Goal: Task Accomplishment & Management: Complete application form

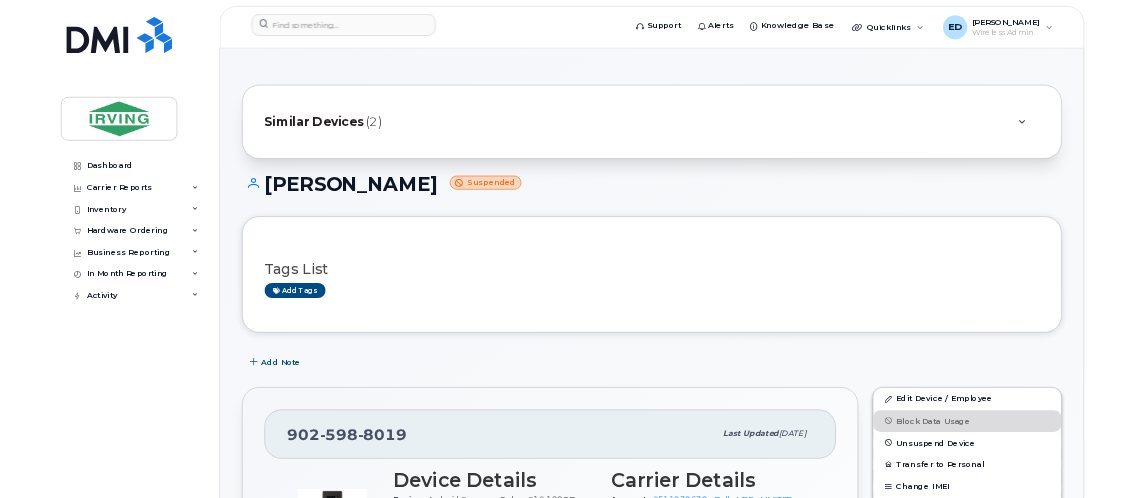
scroll to position [600, 0]
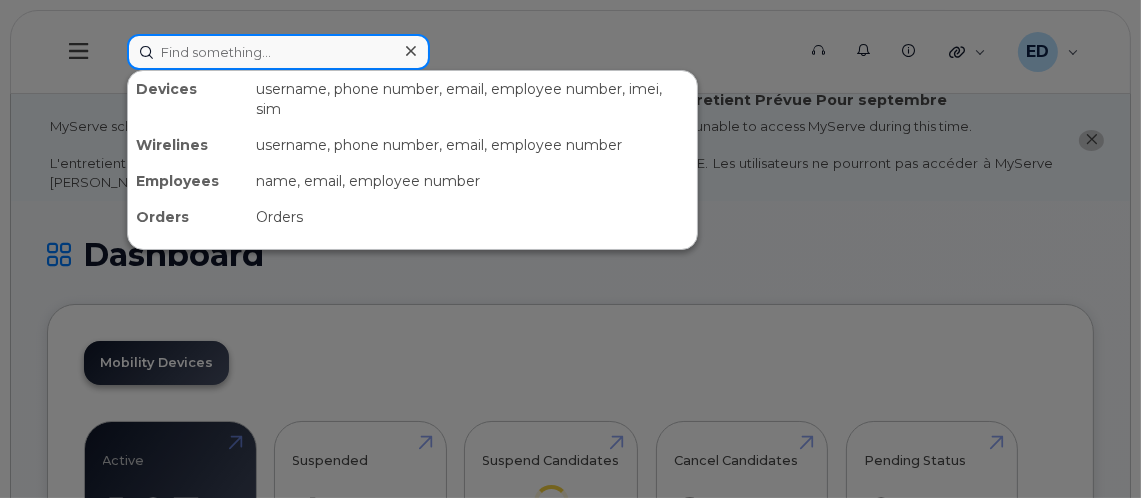
click at [346, 58] on input at bounding box center [278, 52] width 303 height 36
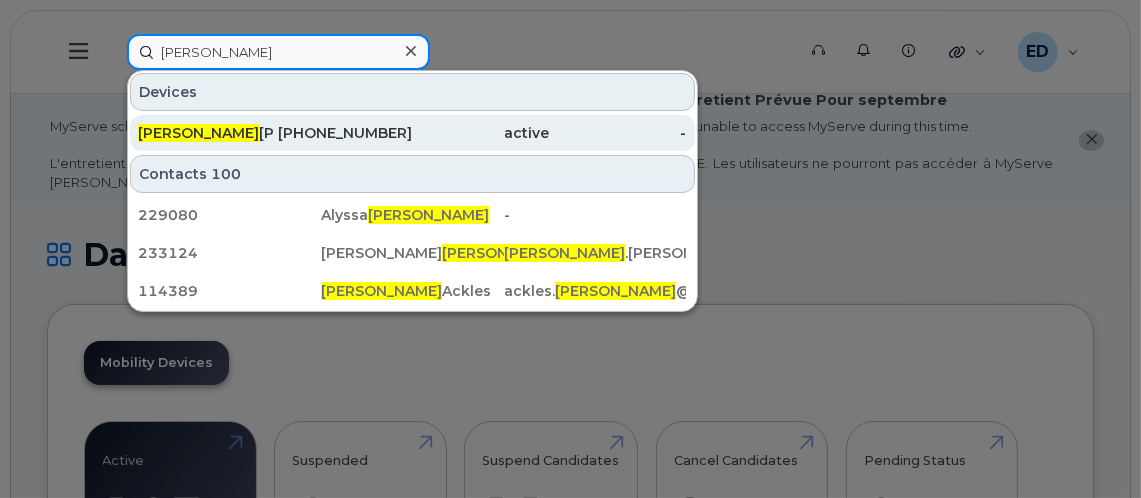
type input "[PERSON_NAME]"
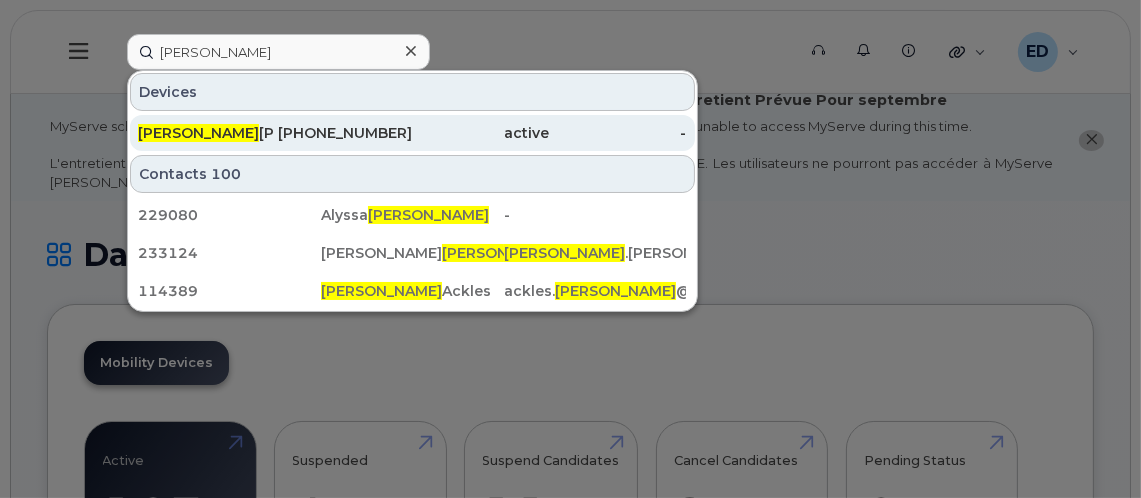
click at [222, 132] on div "Blair Arsenault" at bounding box center [206, 133] width 137 height 20
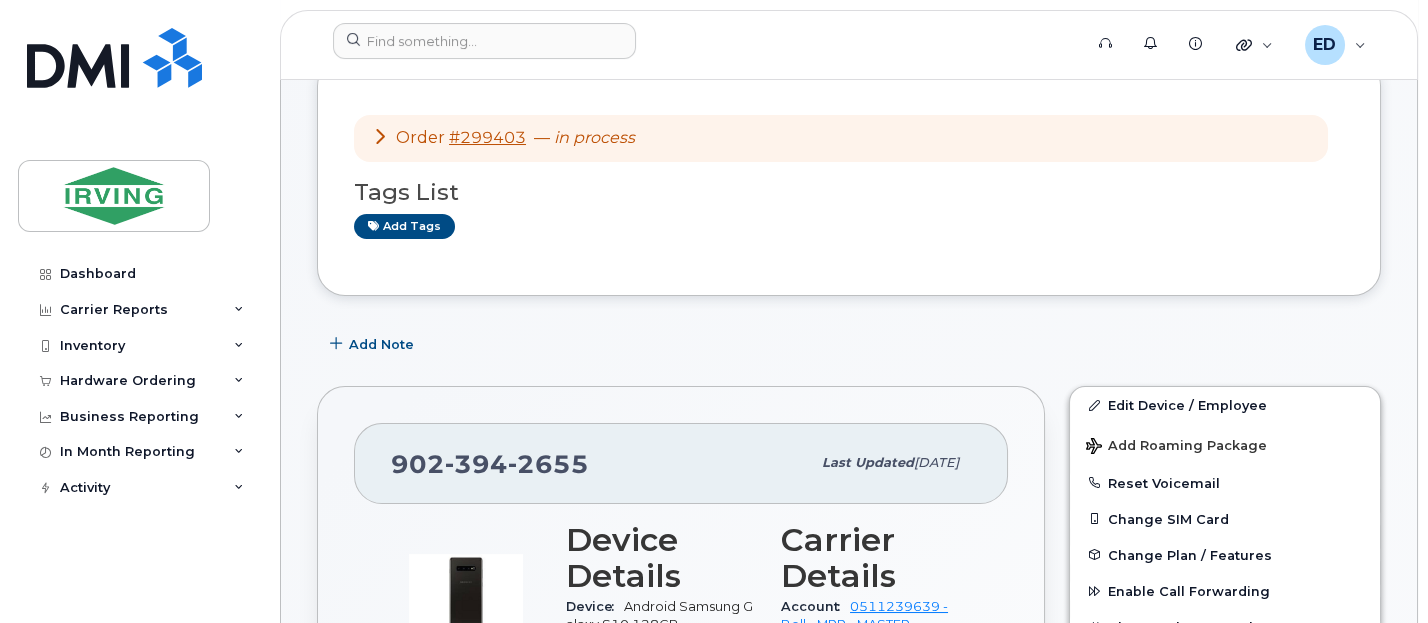
scroll to position [125, 0]
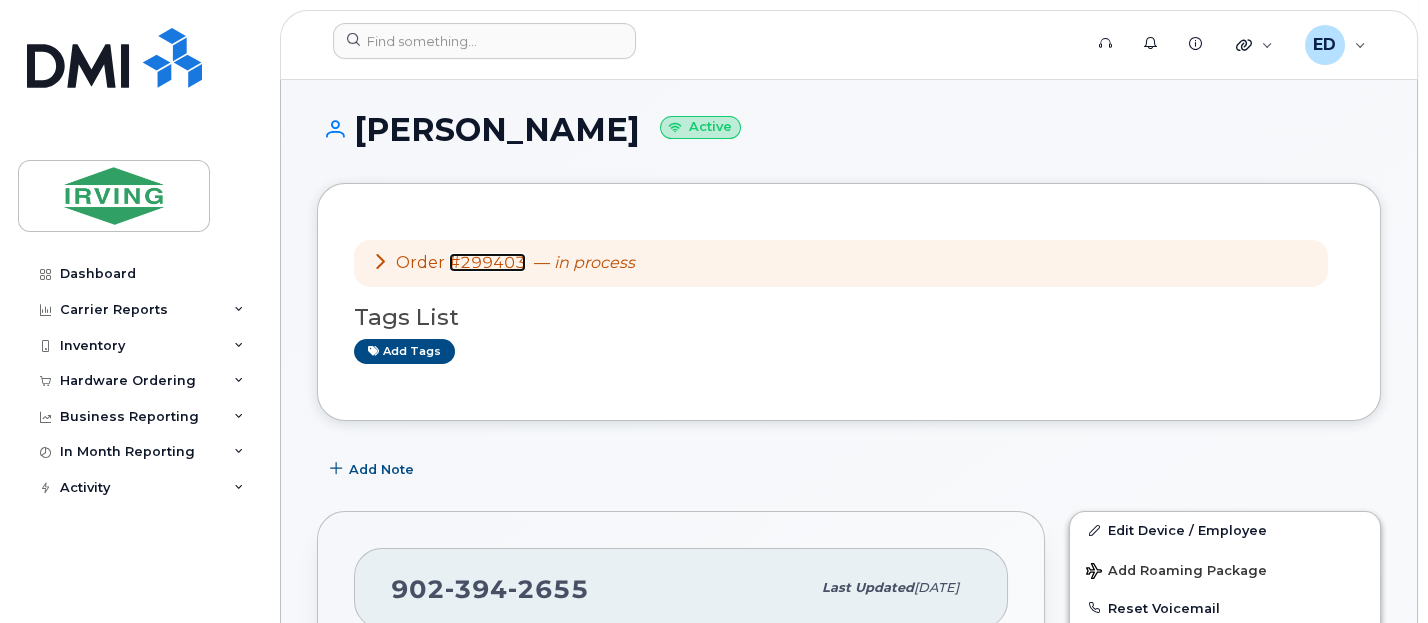
click at [482, 263] on link "#299403" at bounding box center [487, 262] width 77 height 19
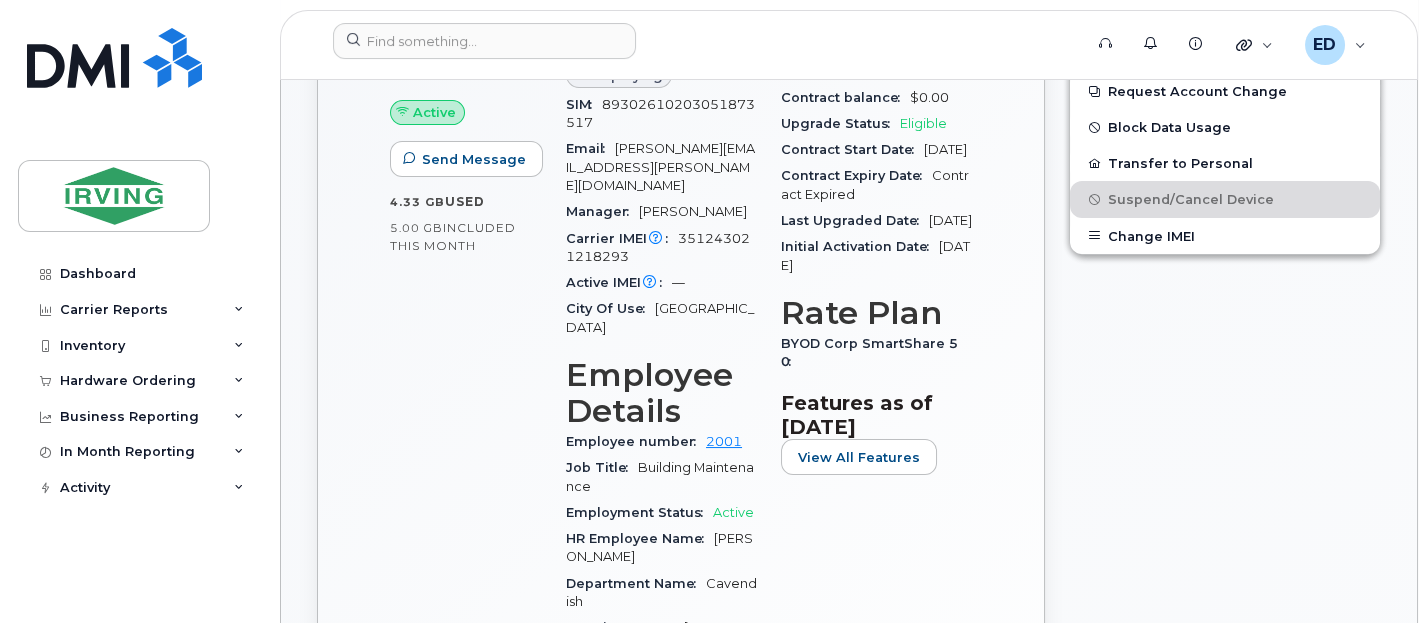
scroll to position [875, 0]
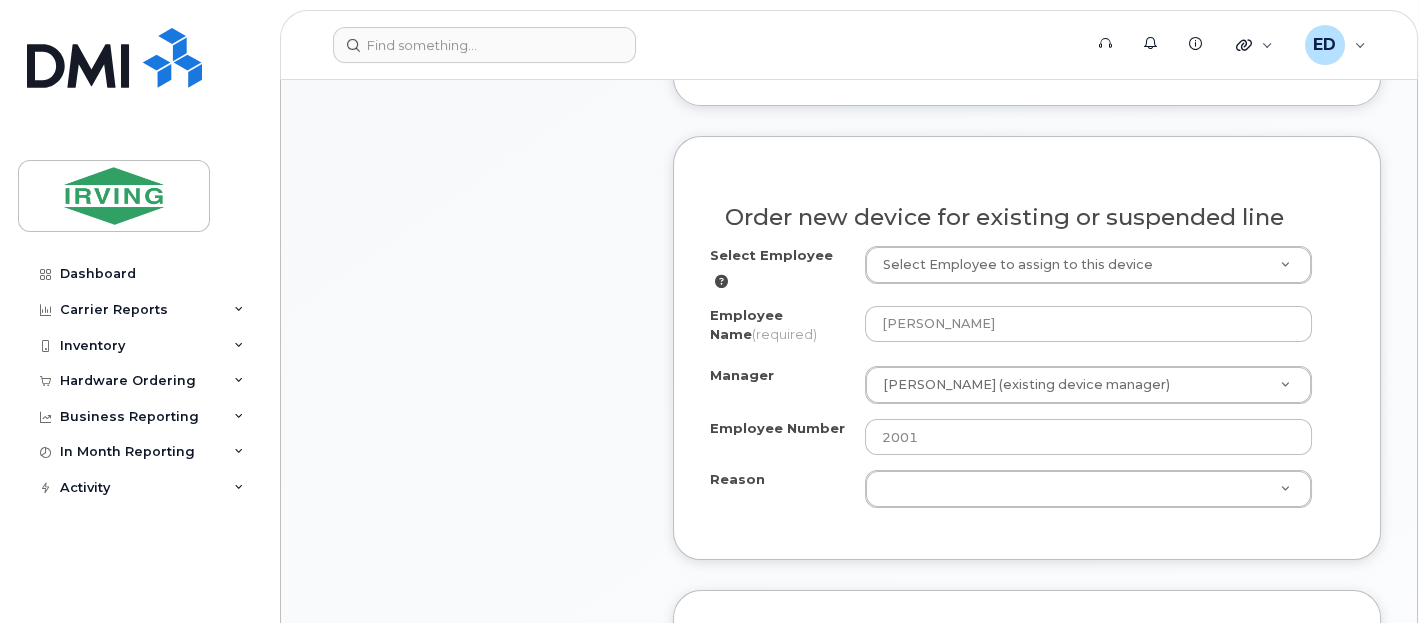
scroll to position [1250, 0]
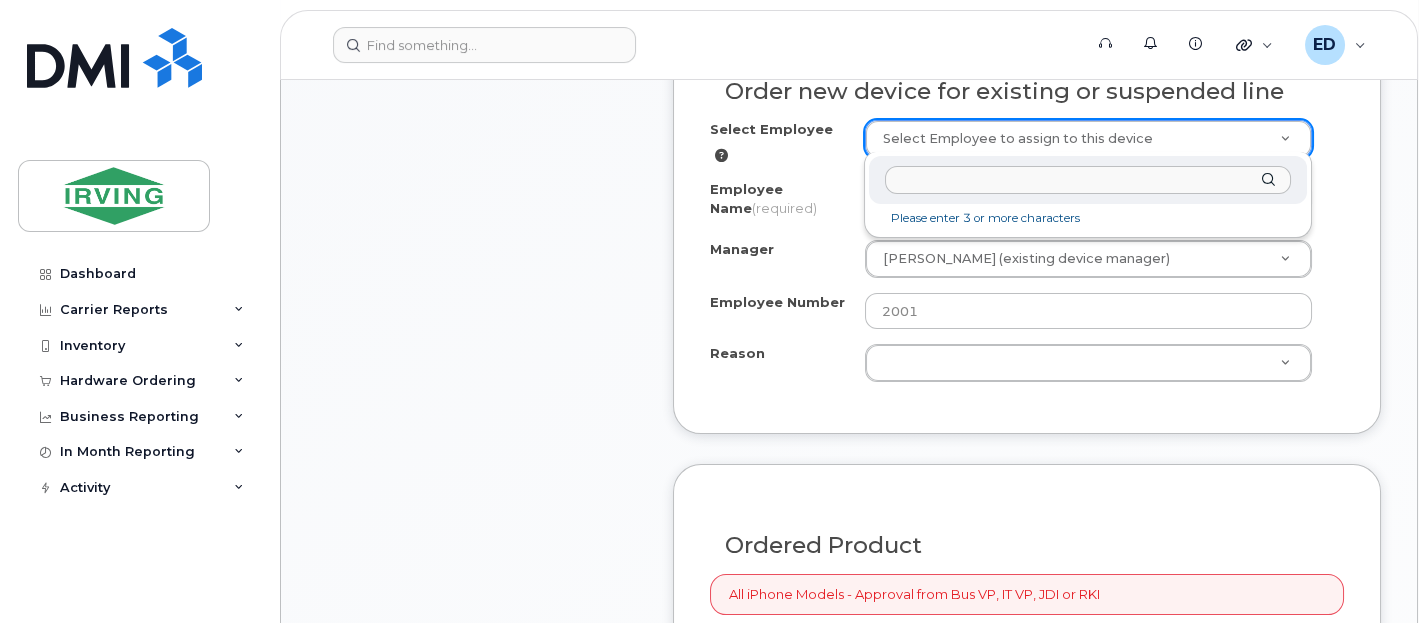
click at [1142, 182] on input "text" at bounding box center [1088, 180] width 406 height 29
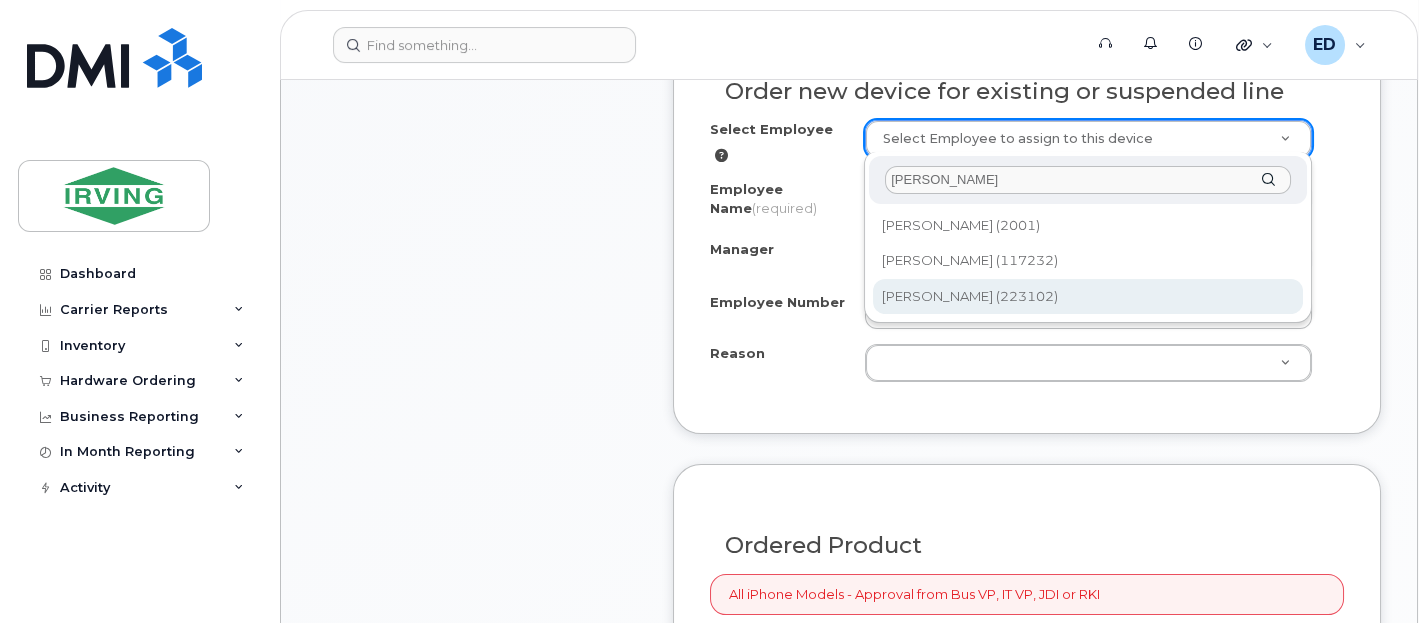
type input "blair arsen"
type input "1761962"
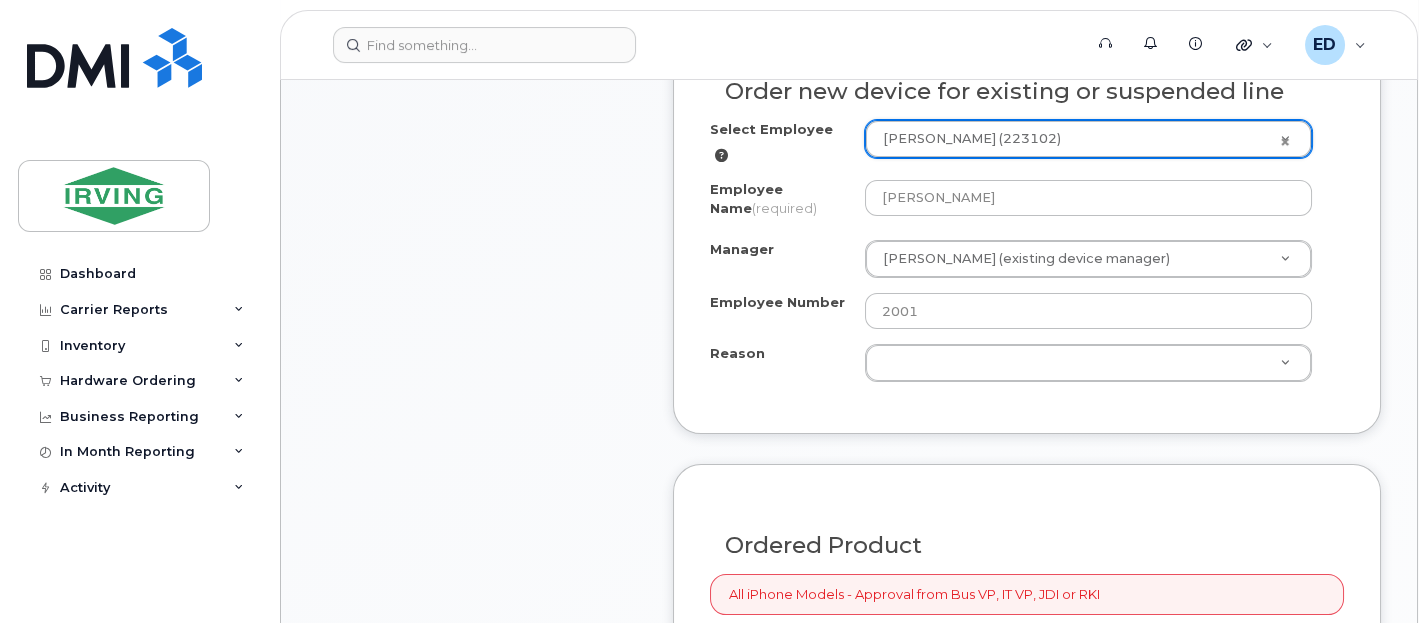
type input "223102"
type input "310662.46501"
select select "1762244"
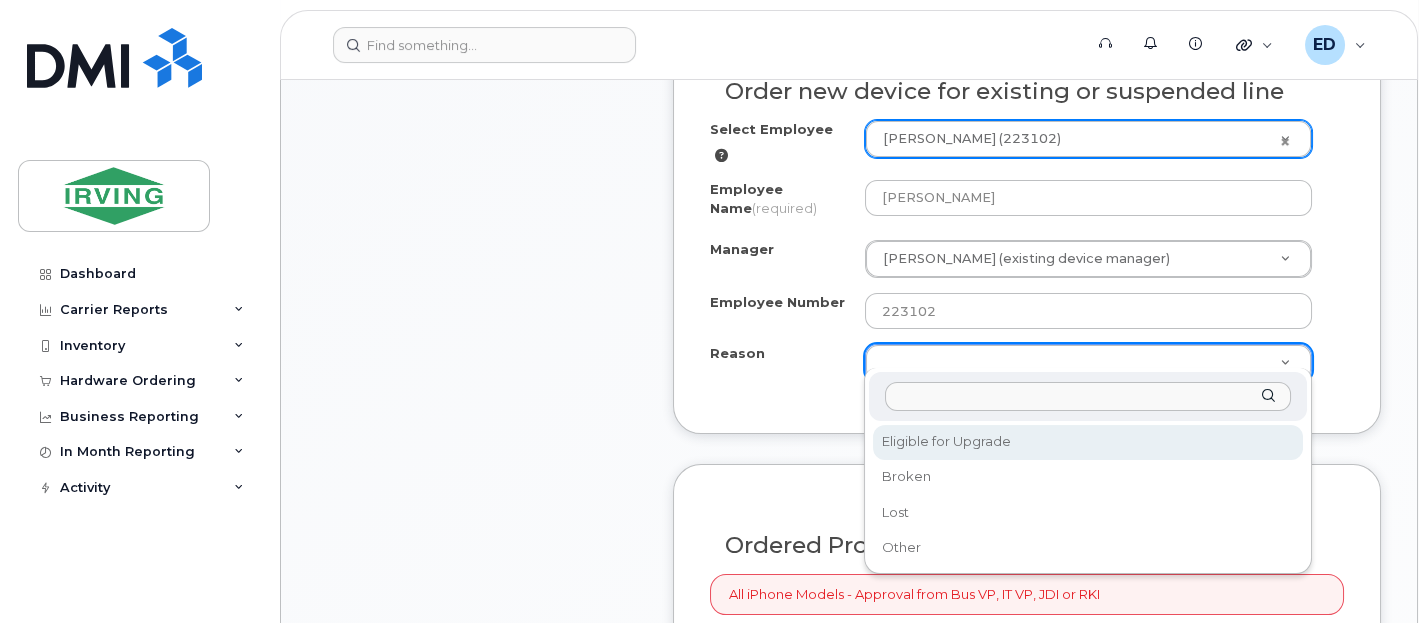
select select "eligible_for_upgrade"
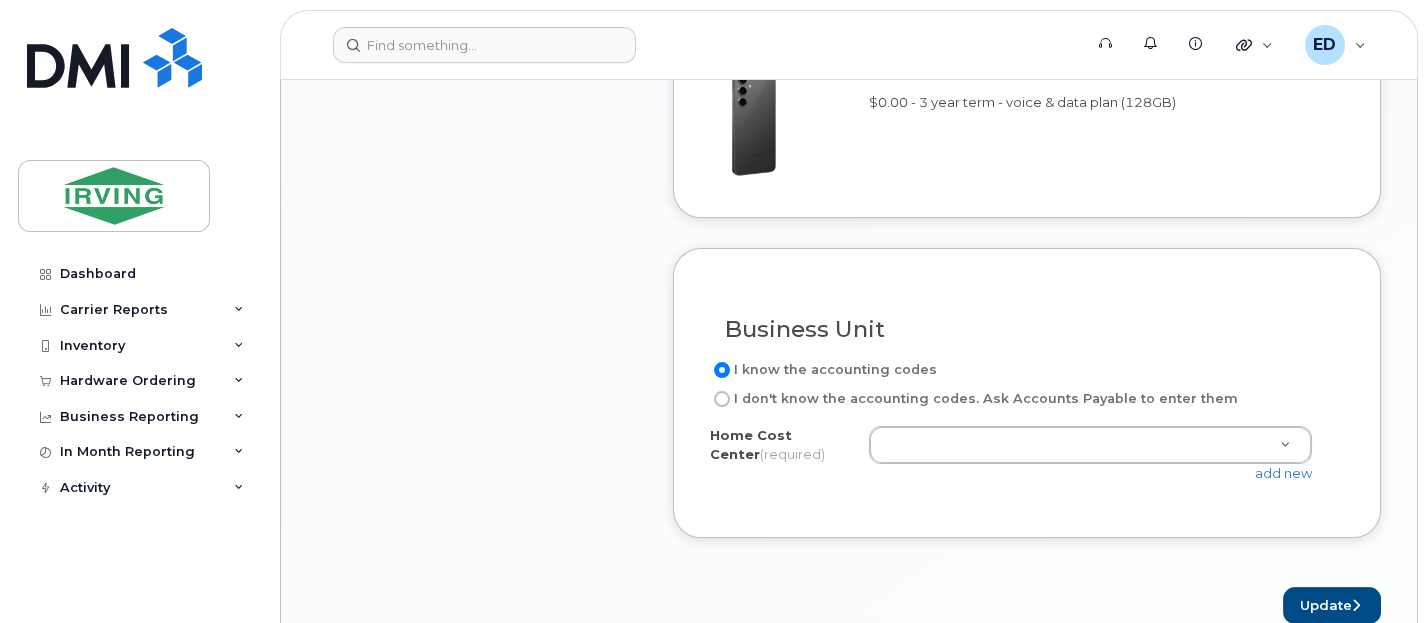
scroll to position [1875, 0]
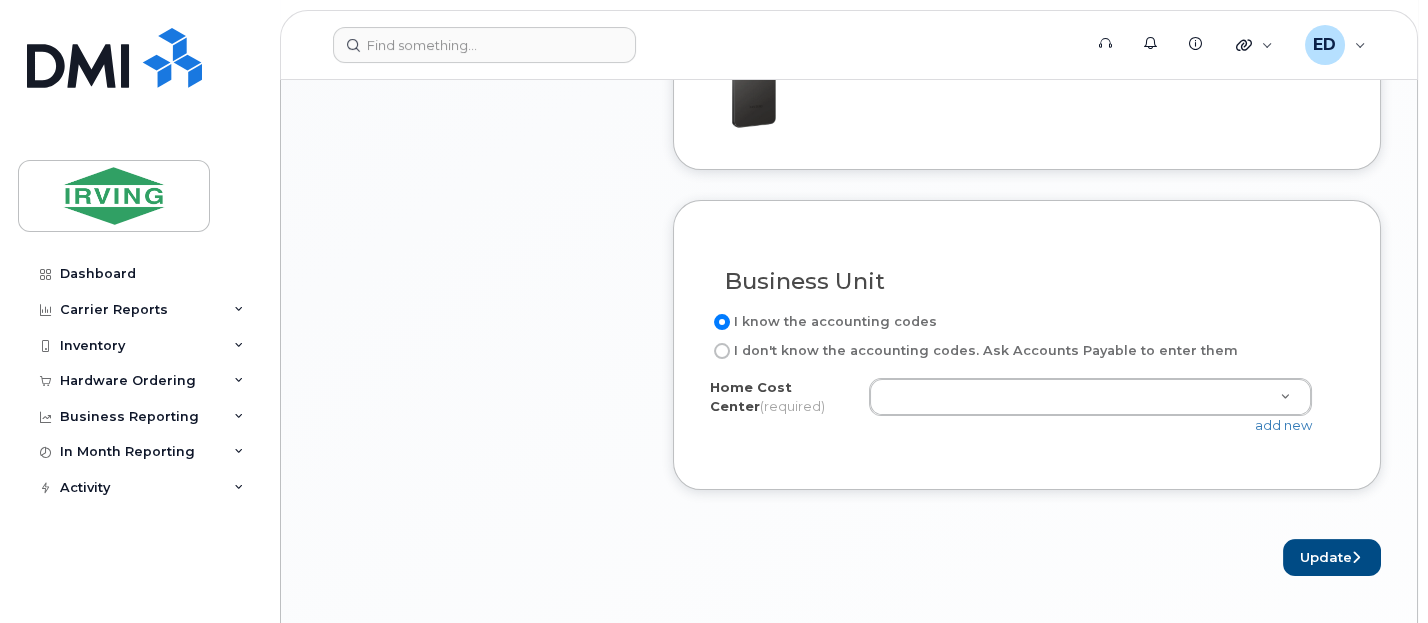
type input "4"
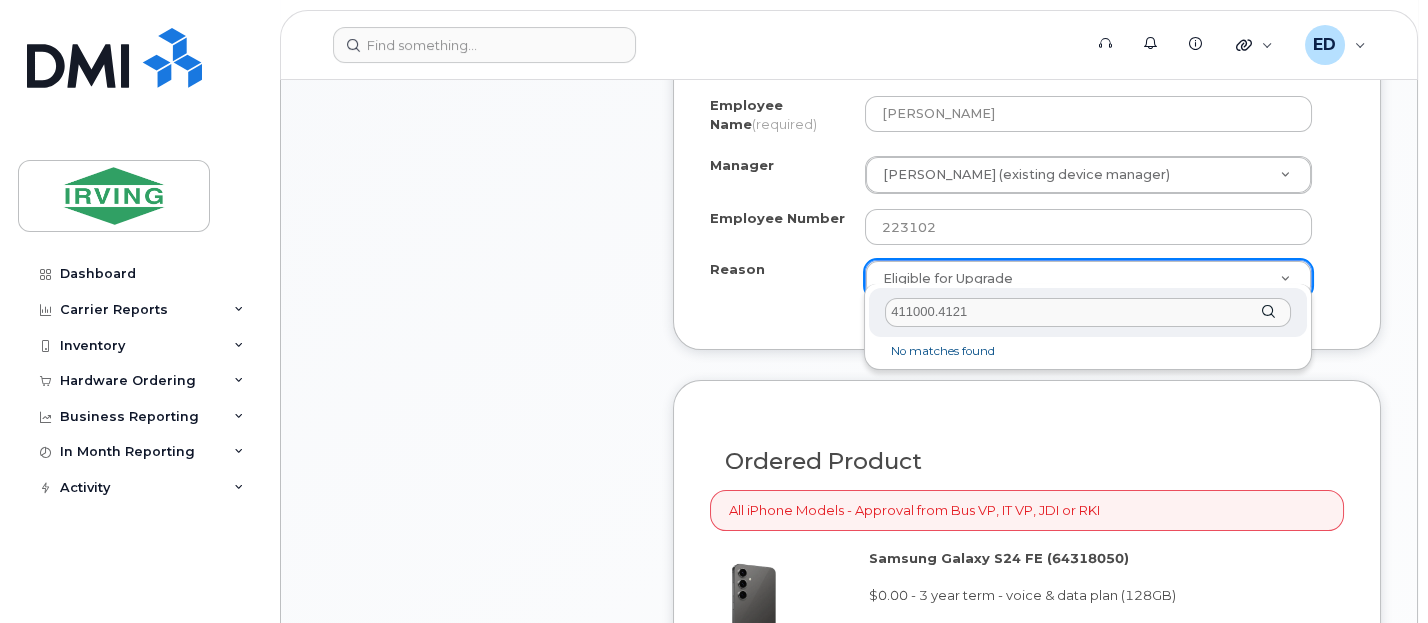
type input "411000.4121"
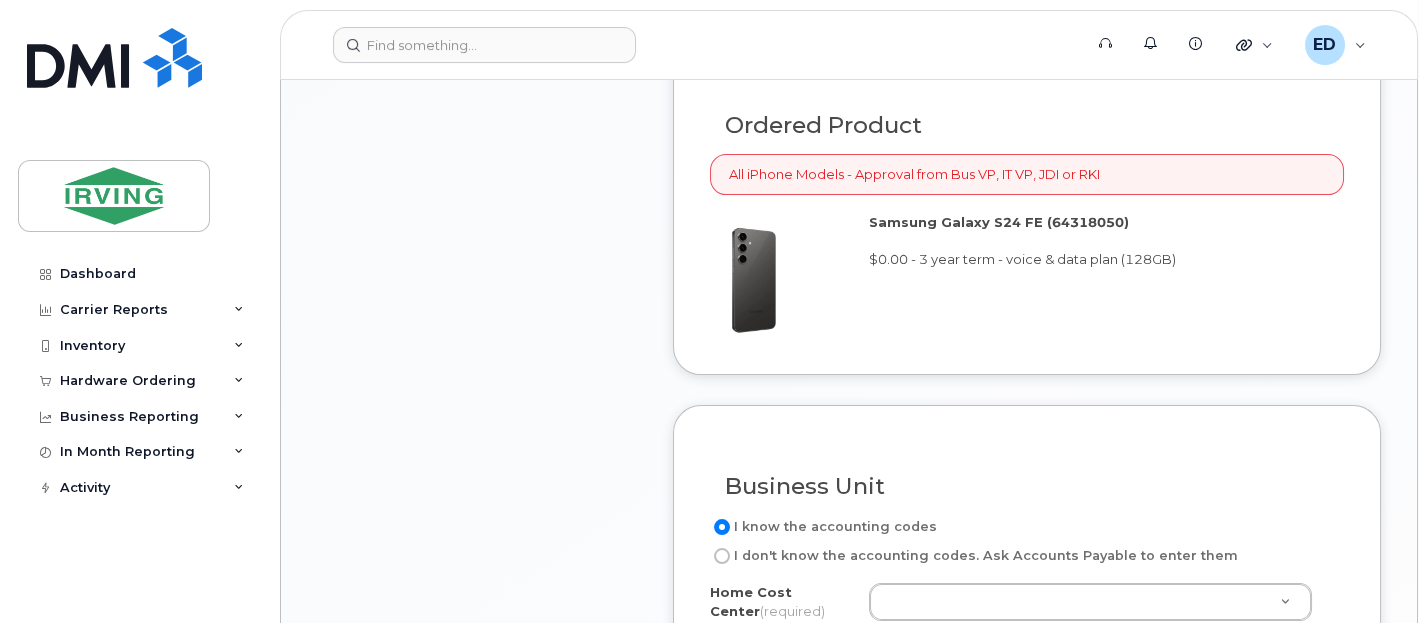
scroll to position [1834, 0]
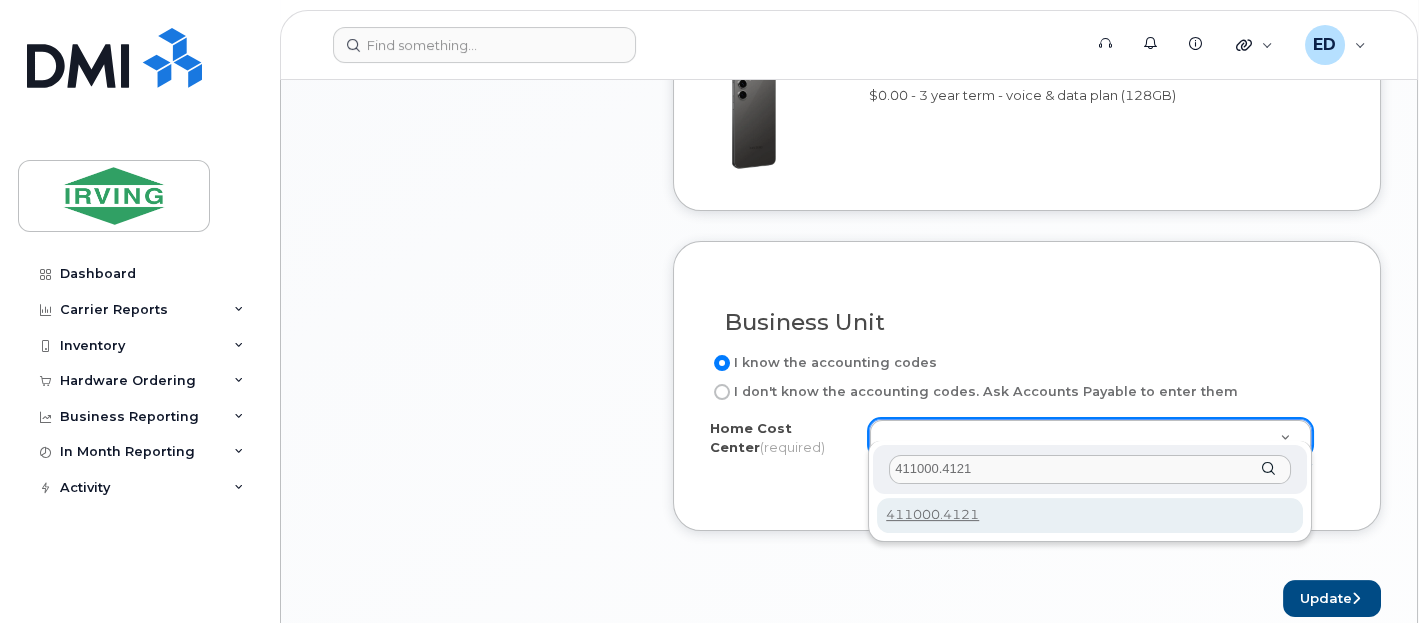
type input "411000.4121"
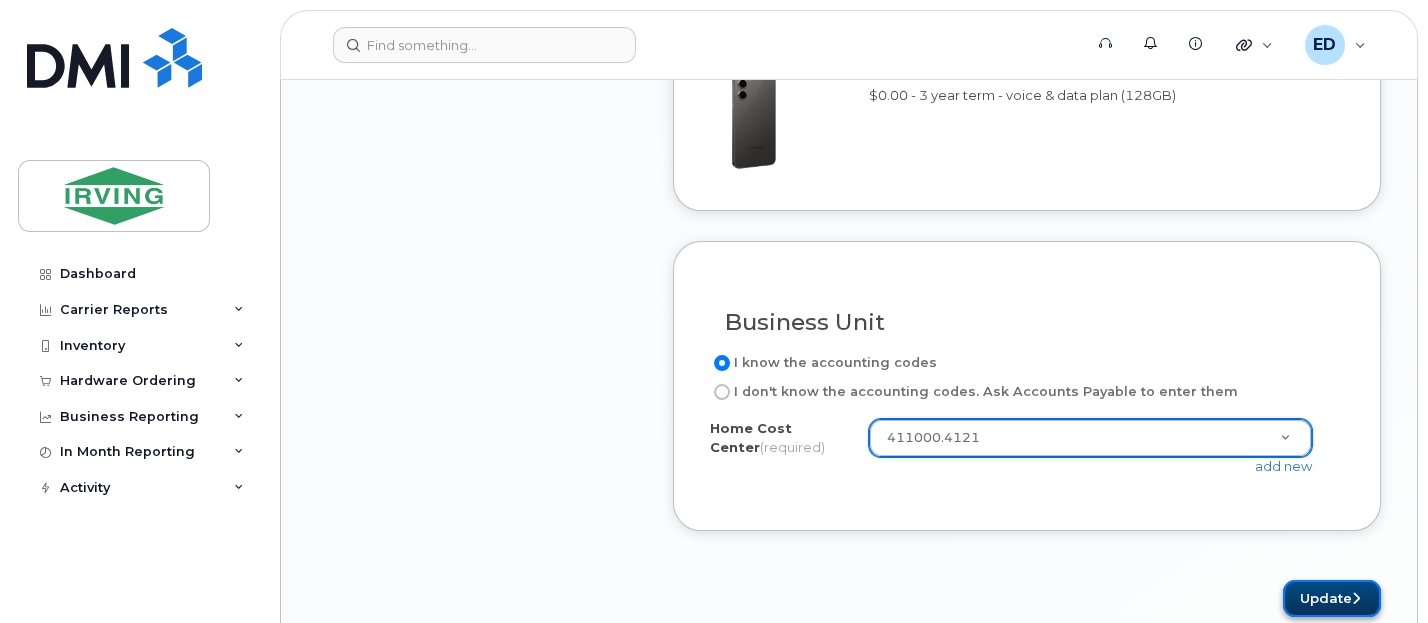
click at [1326, 581] on button "Update" at bounding box center [1332, 598] width 98 height 37
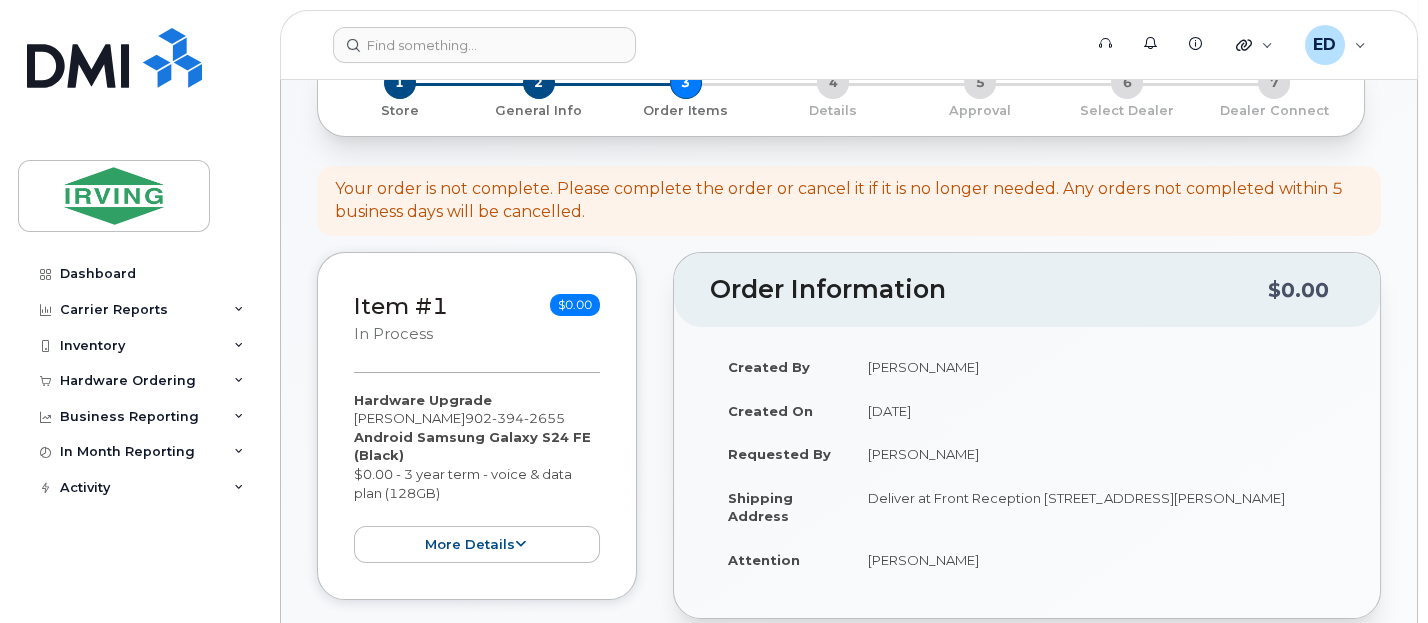
scroll to position [375, 0]
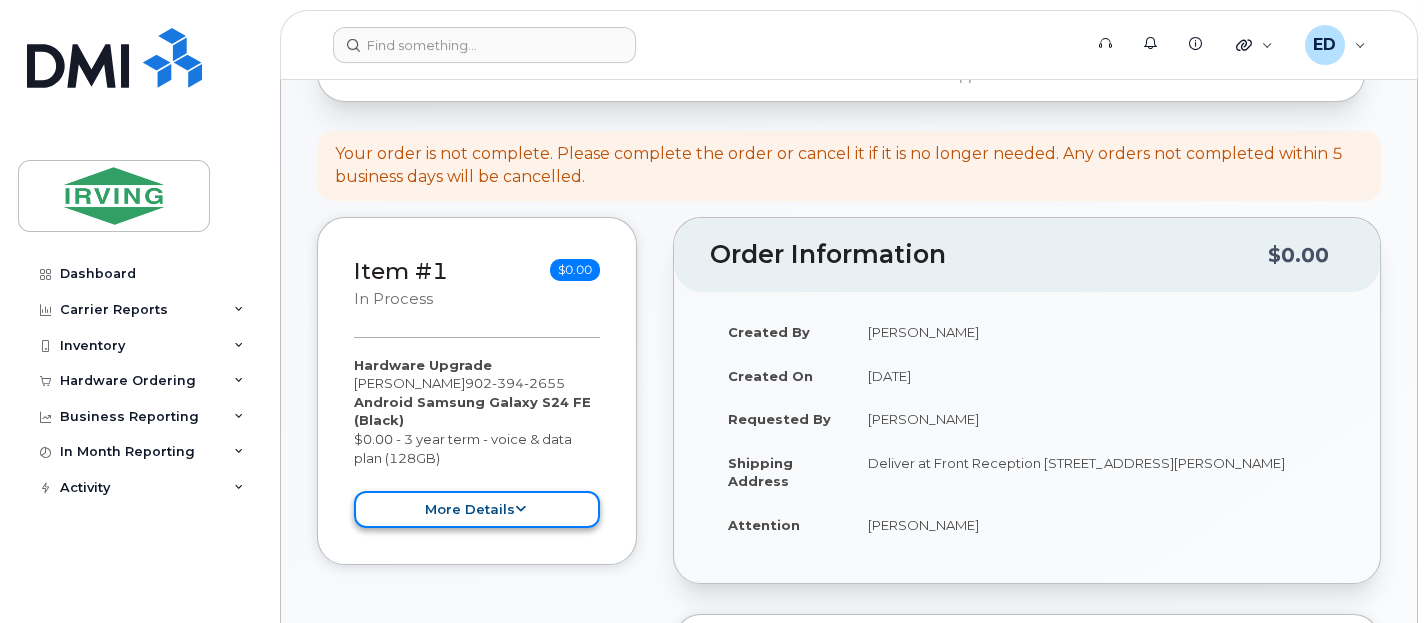
click at [497, 508] on button "more details" at bounding box center [477, 509] width 246 height 37
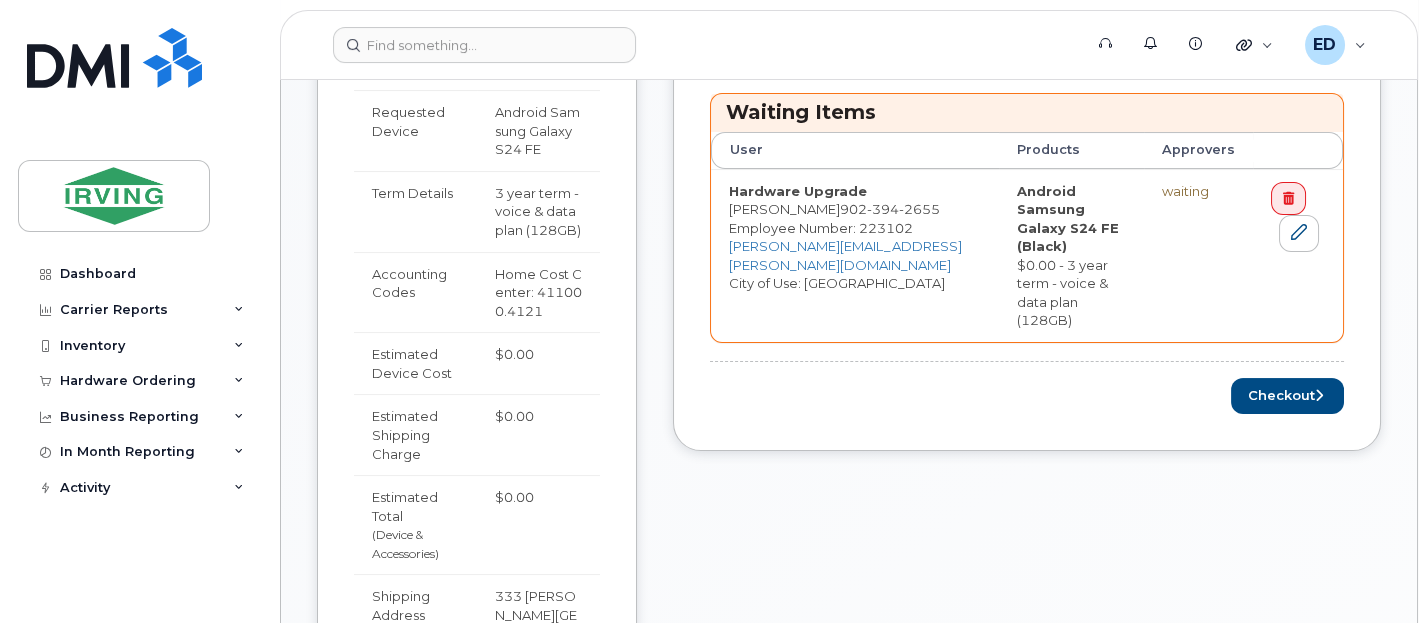
scroll to position [875, 0]
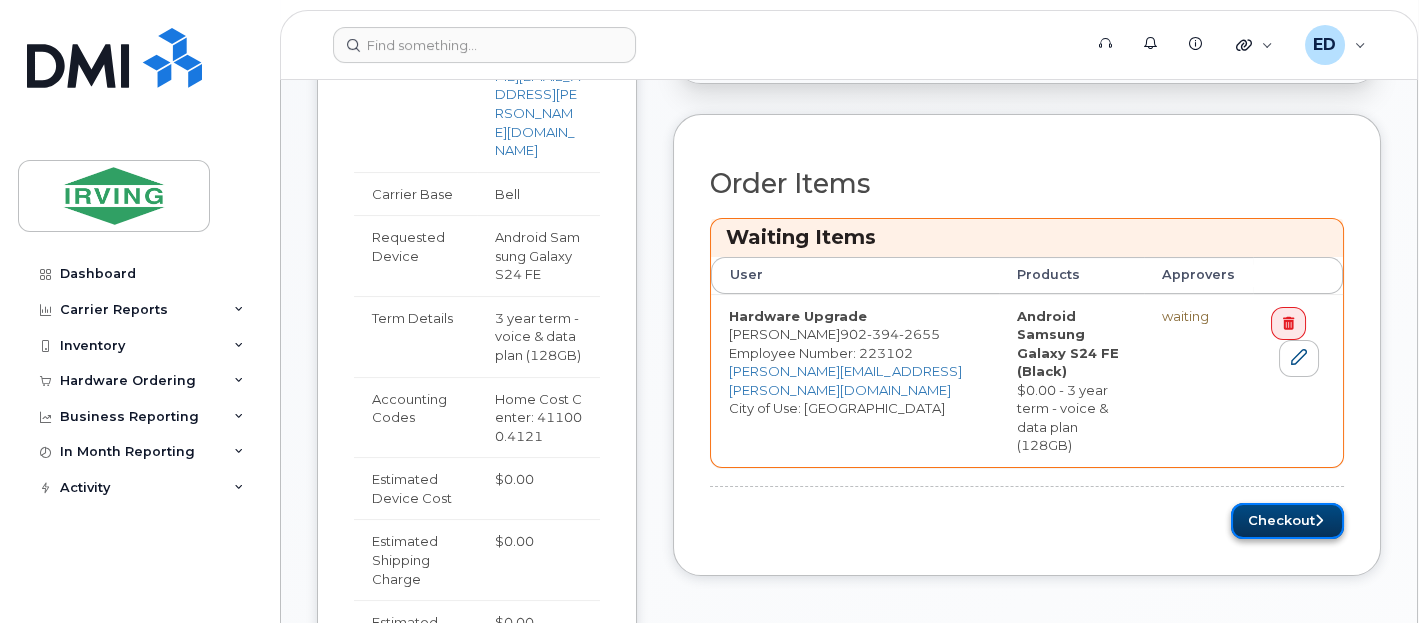
click at [1275, 503] on button "Checkout" at bounding box center [1287, 521] width 113 height 37
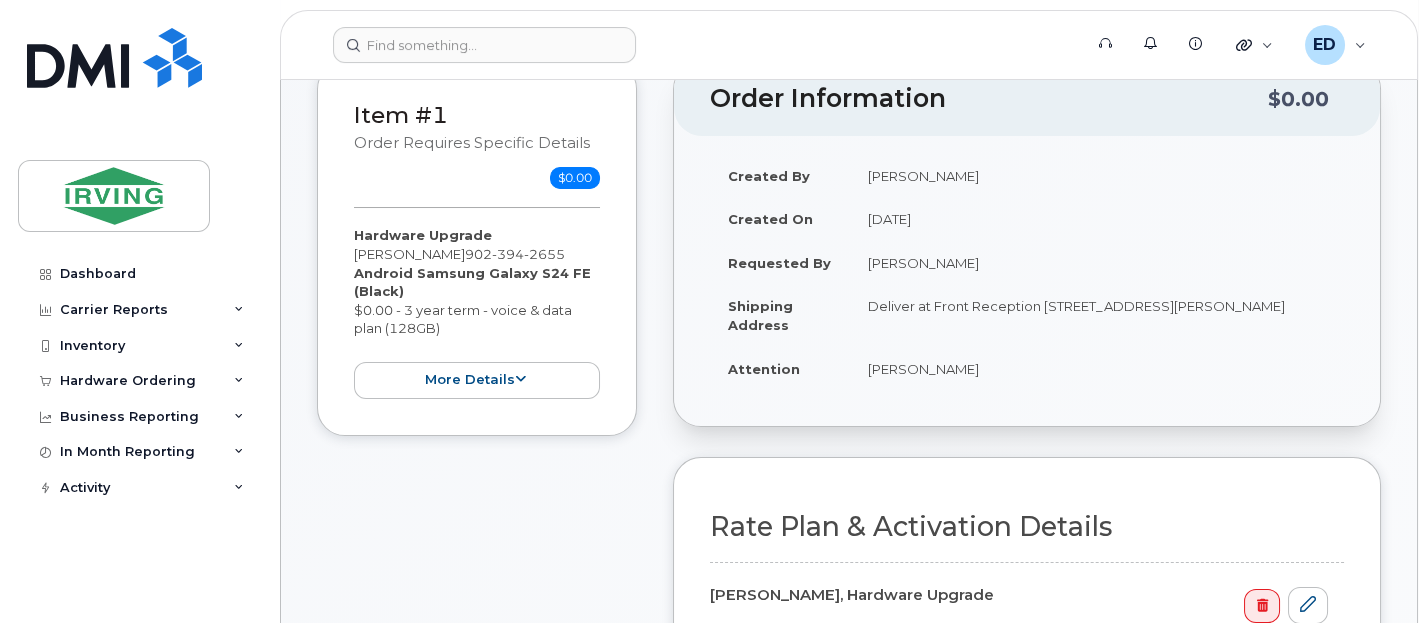
scroll to position [250, 0]
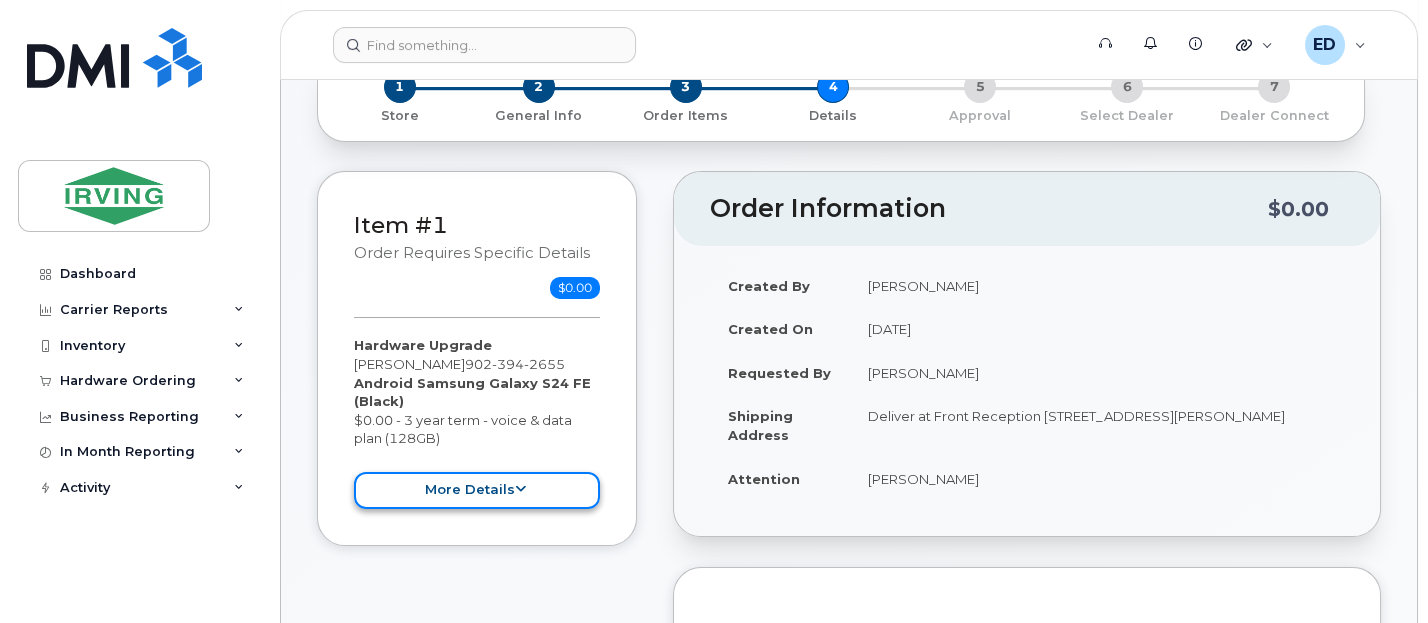
click at [490, 489] on button "more details" at bounding box center [477, 490] width 246 height 37
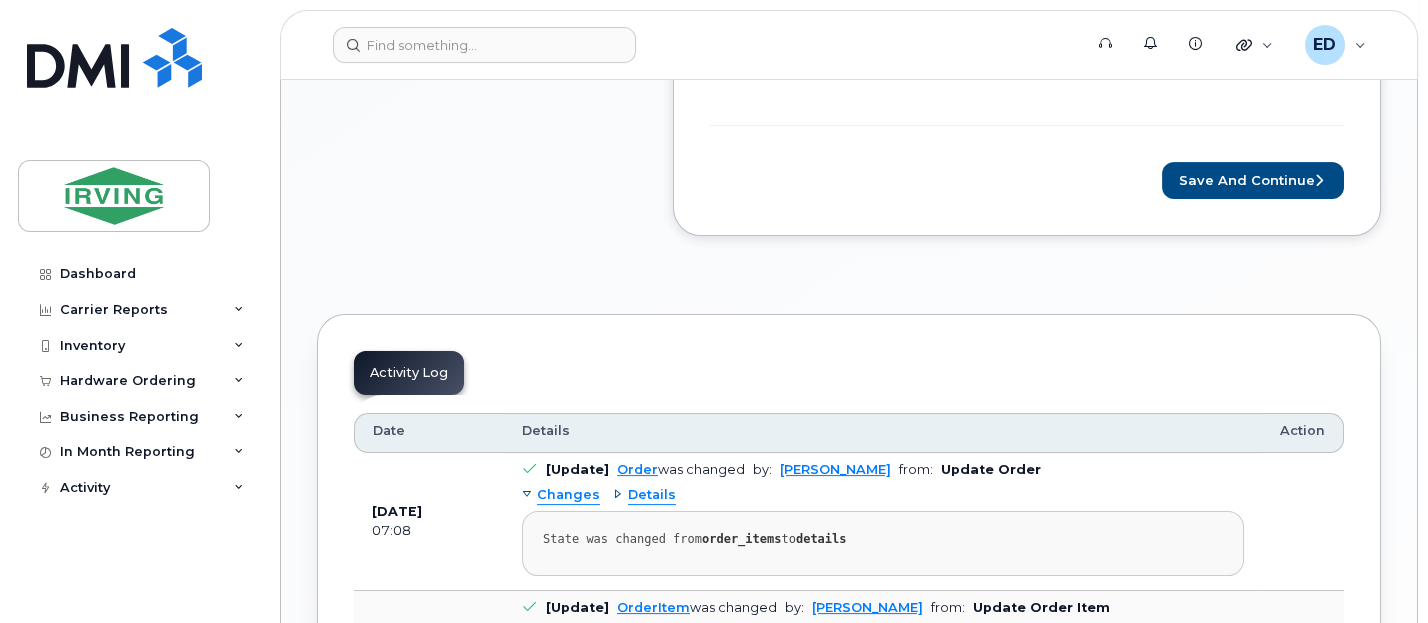
scroll to position [1750, 0]
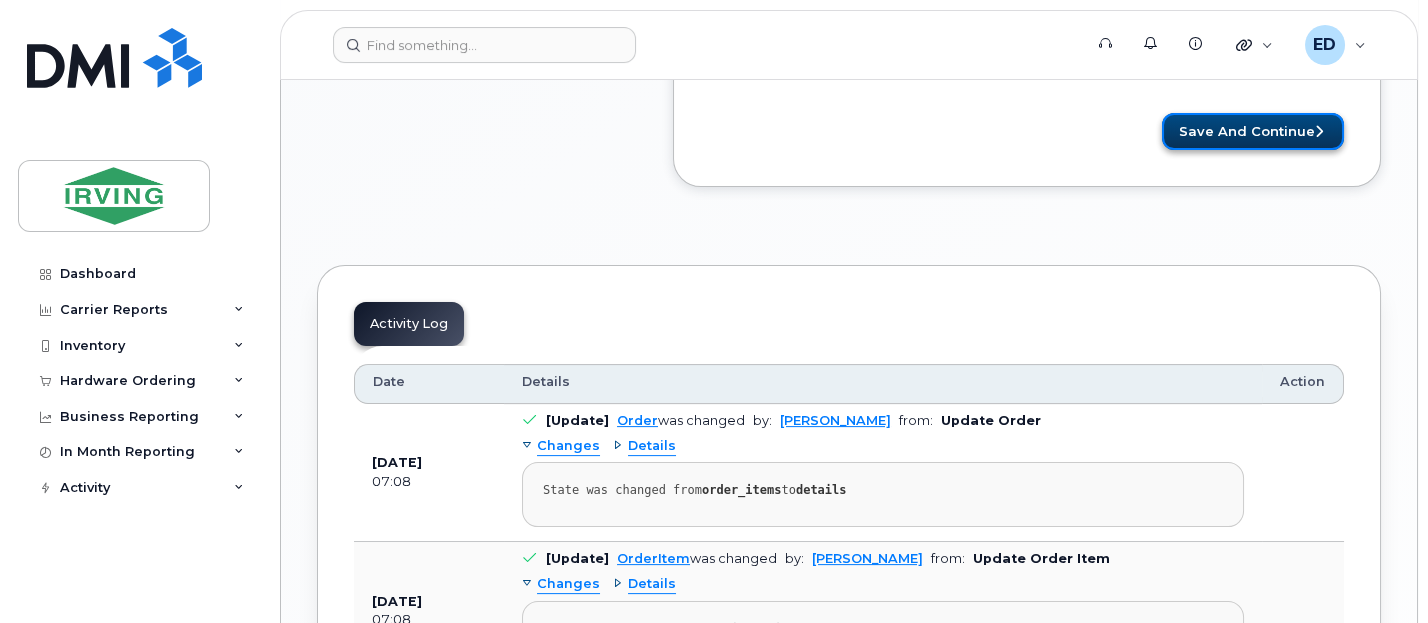
click at [1263, 113] on button "Save and Continue" at bounding box center [1253, 131] width 182 height 37
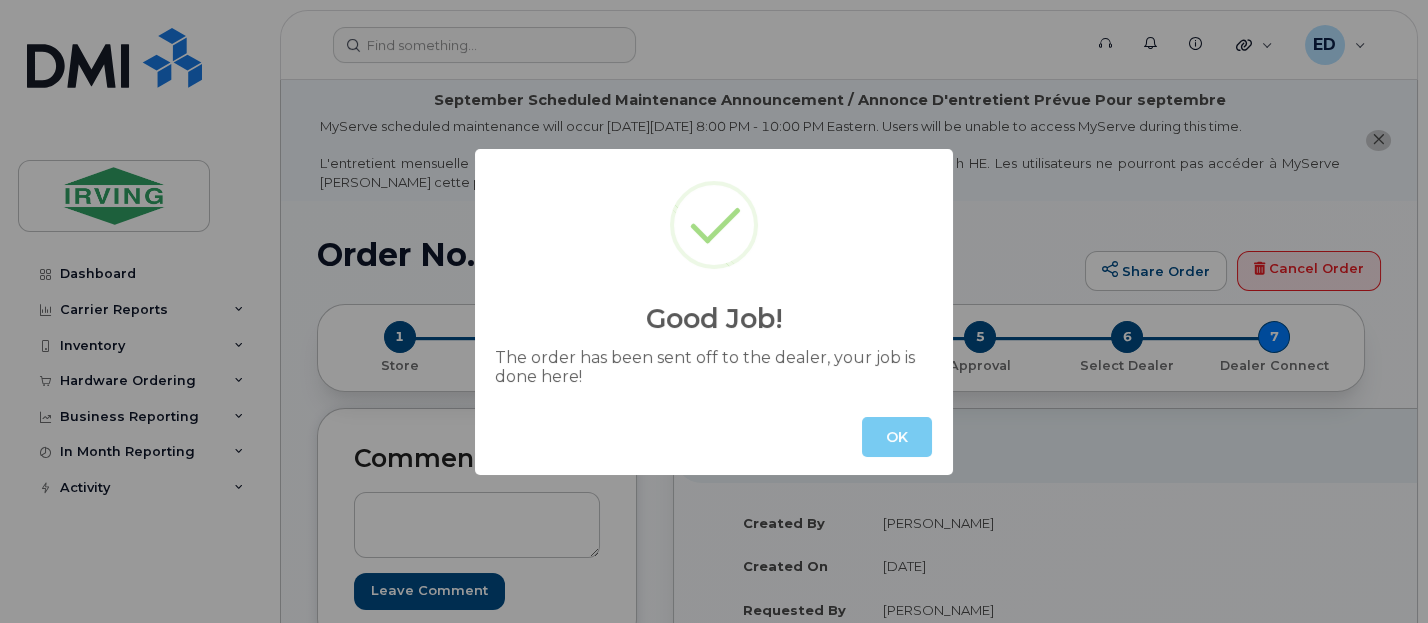
click at [901, 433] on button "OK" at bounding box center [897, 437] width 70 height 40
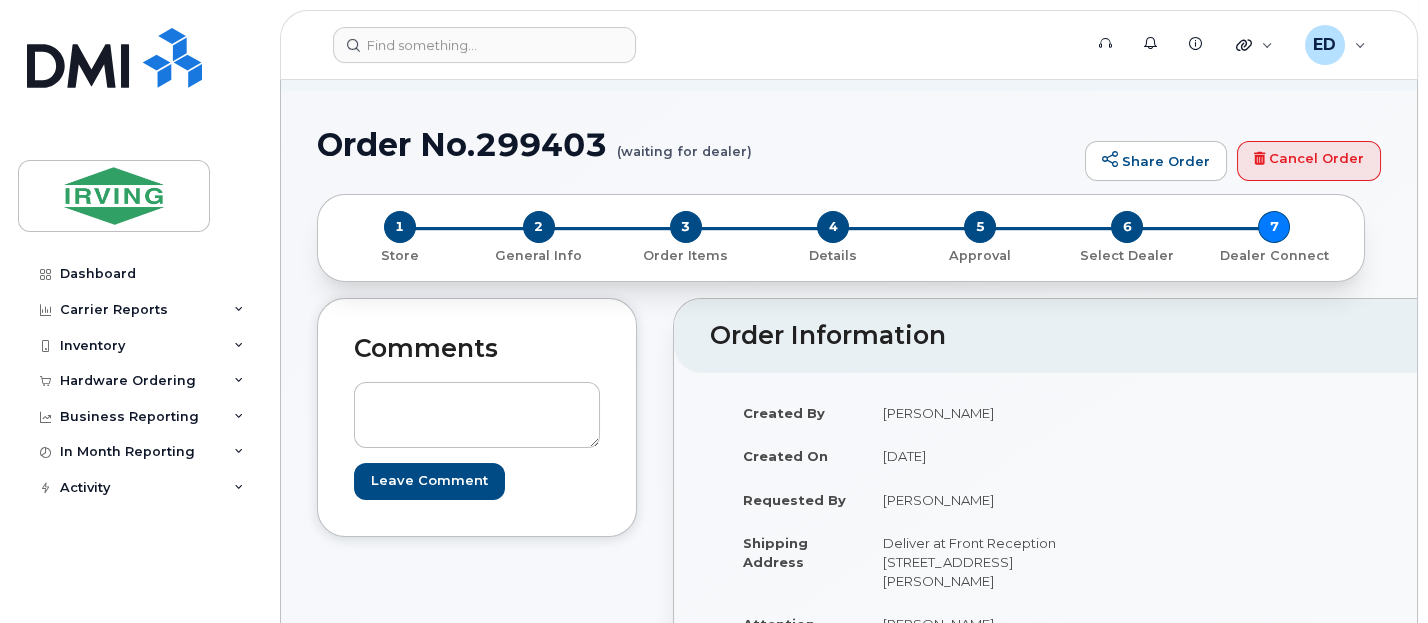
scroll to position [250, 0]
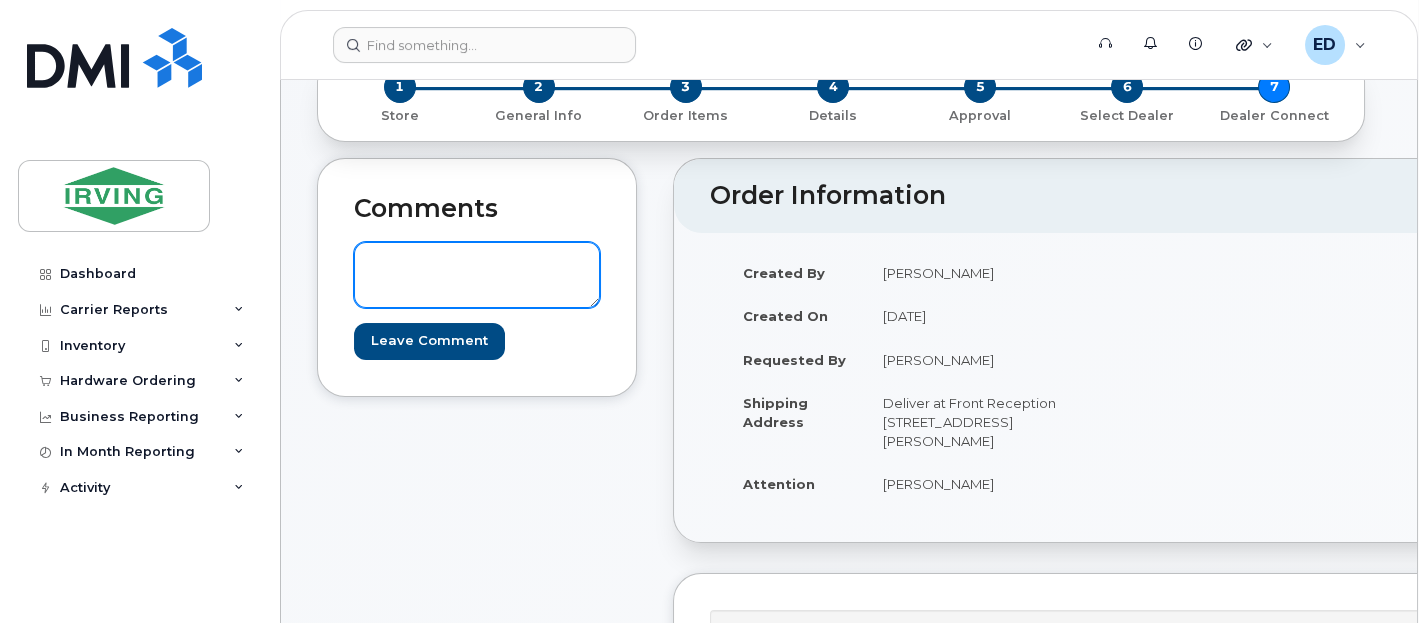
click at [534, 279] on textarea at bounding box center [477, 275] width 246 height 66
paste textarea "PO#115420"
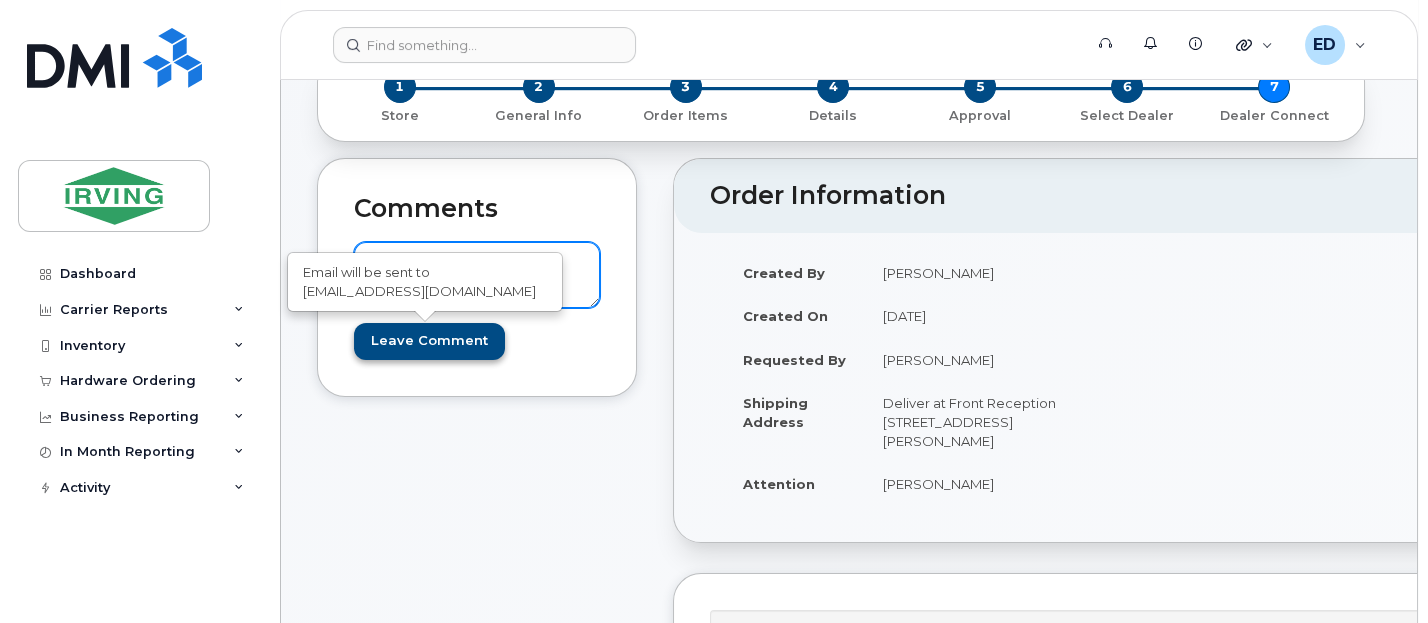
type textarea "PO#115420"
click at [420, 334] on input "Leave Comment" at bounding box center [429, 341] width 151 height 37
type input "Create Event"
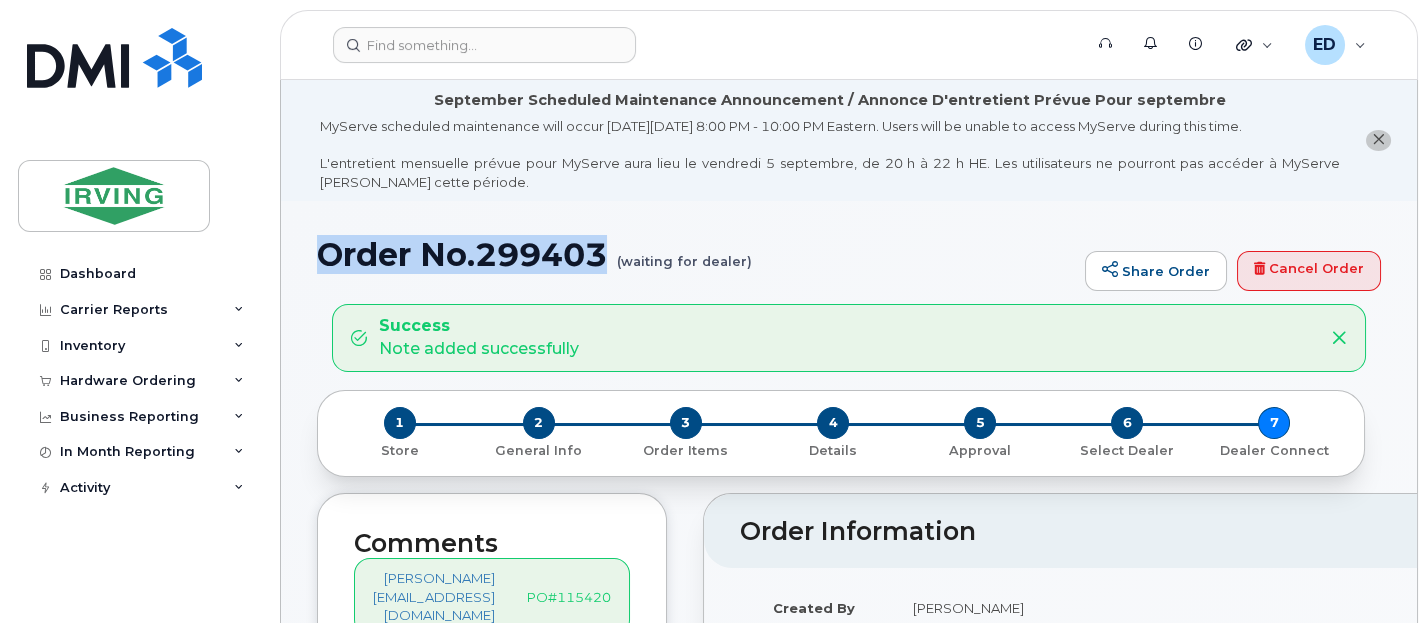
drag, startPoint x: 320, startPoint y: 255, endPoint x: 602, endPoint y: 263, distance: 282.1
click at [602, 263] on h1 "Order No.299403 (waiting for dealer)" at bounding box center [696, 254] width 758 height 35
copy h1 "Order No.299403"
